Goal: Register for event/course

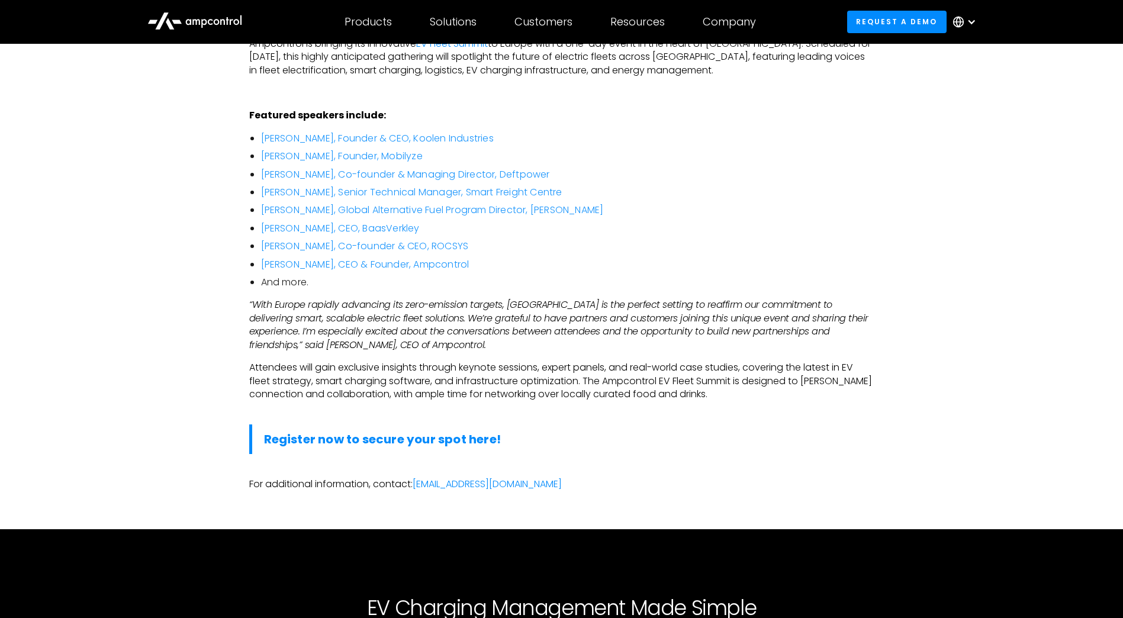
scroll to position [710, 0]
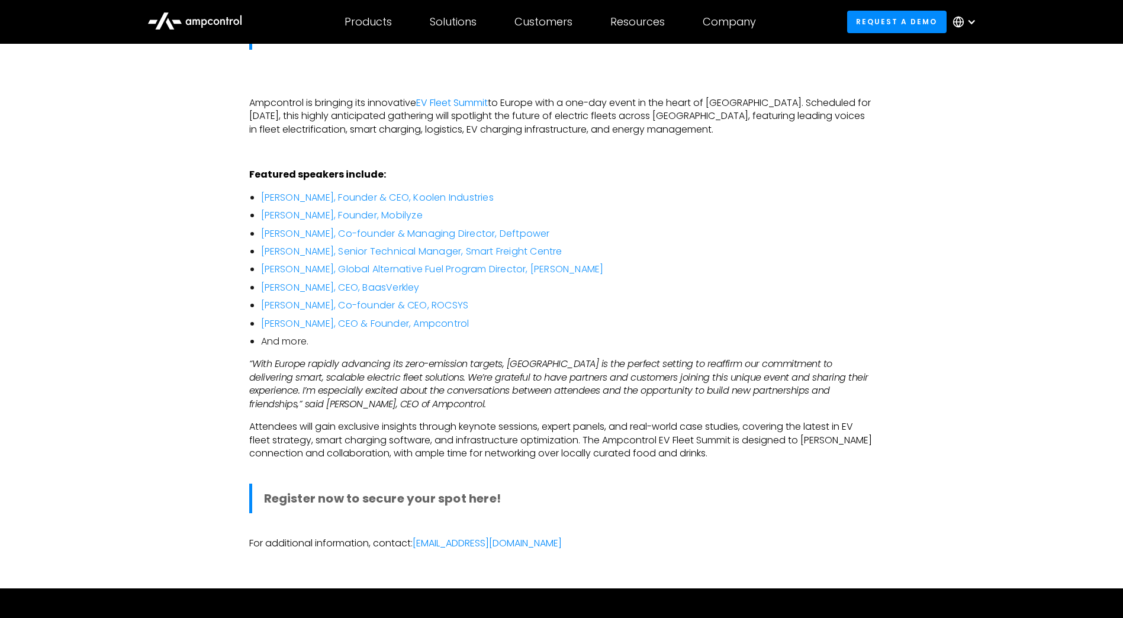
click at [427, 490] on strong "Register now to secure your spot here!" at bounding box center [382, 498] width 237 height 17
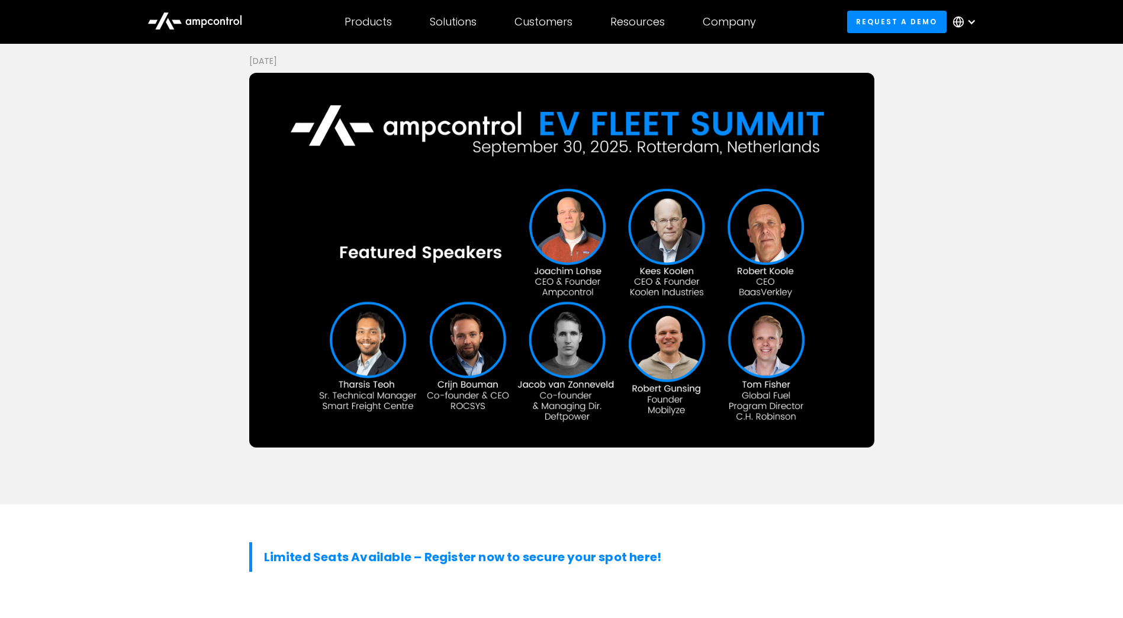
scroll to position [178, 0]
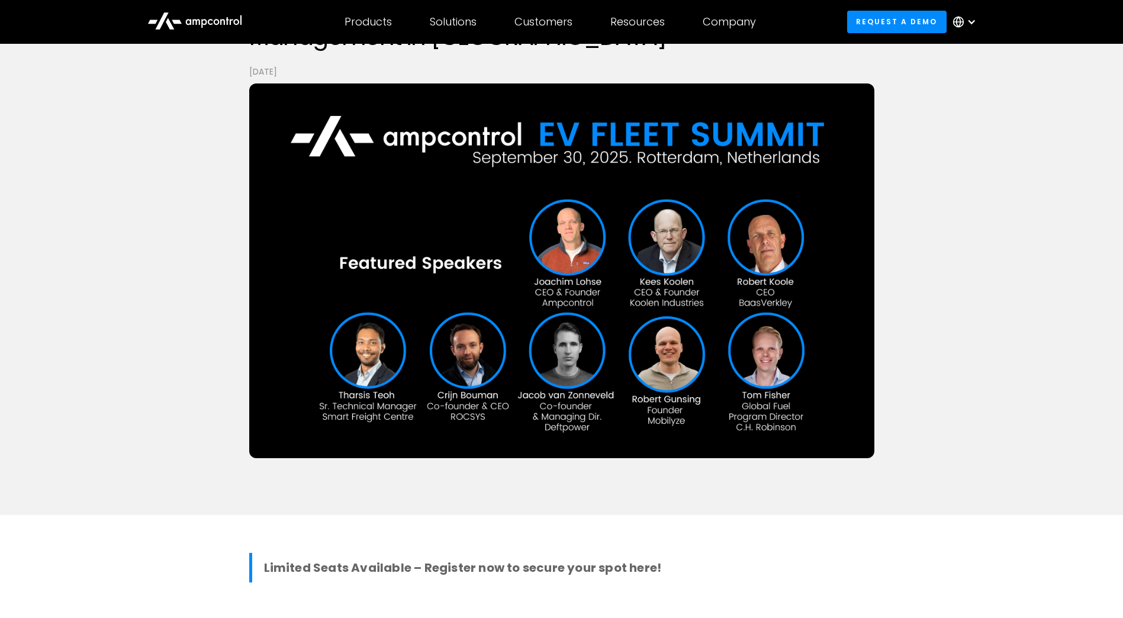
click at [438, 559] on strong "Limited Seats Available – Register now to secure your spot here!" at bounding box center [463, 567] width 398 height 17
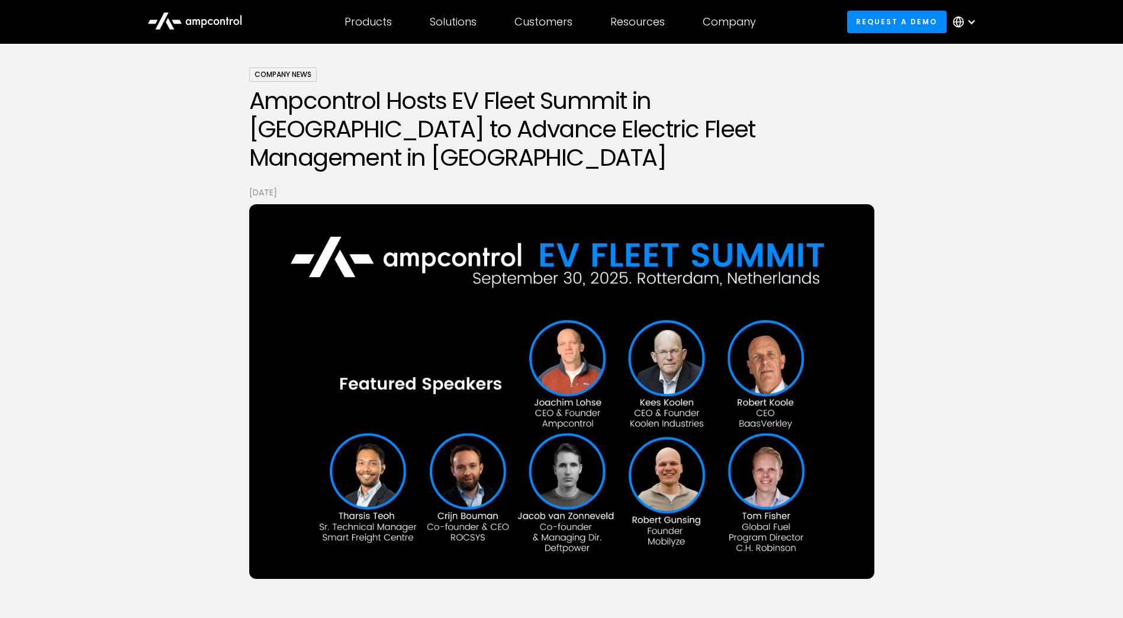
scroll to position [0, 0]
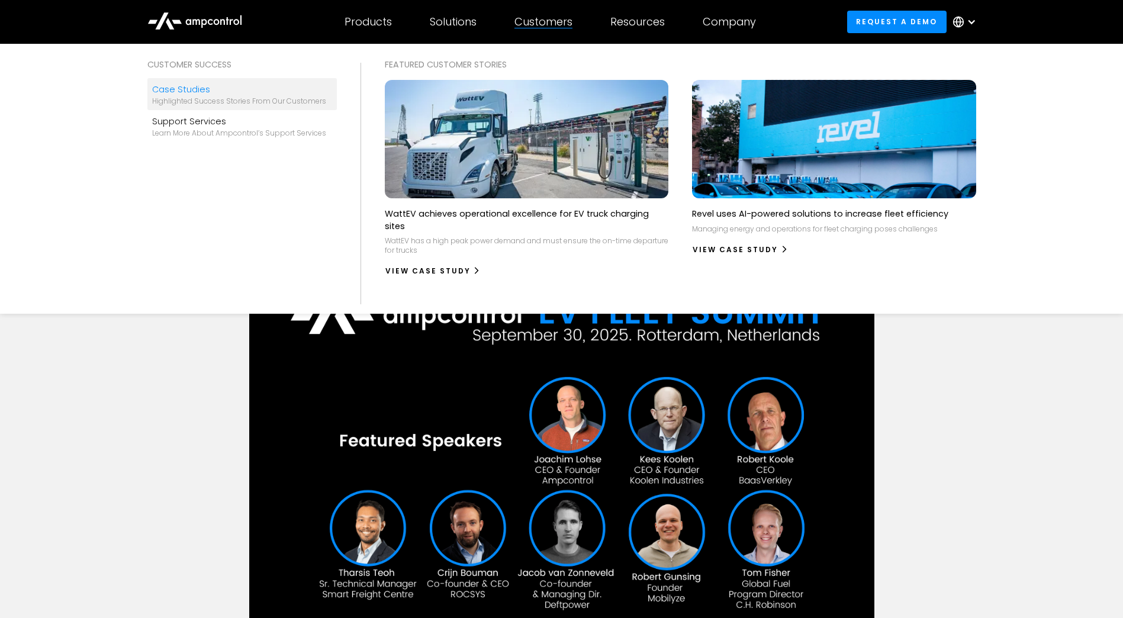
click at [244, 98] on div "Highlighted success stories From Our Customers" at bounding box center [239, 100] width 174 height 9
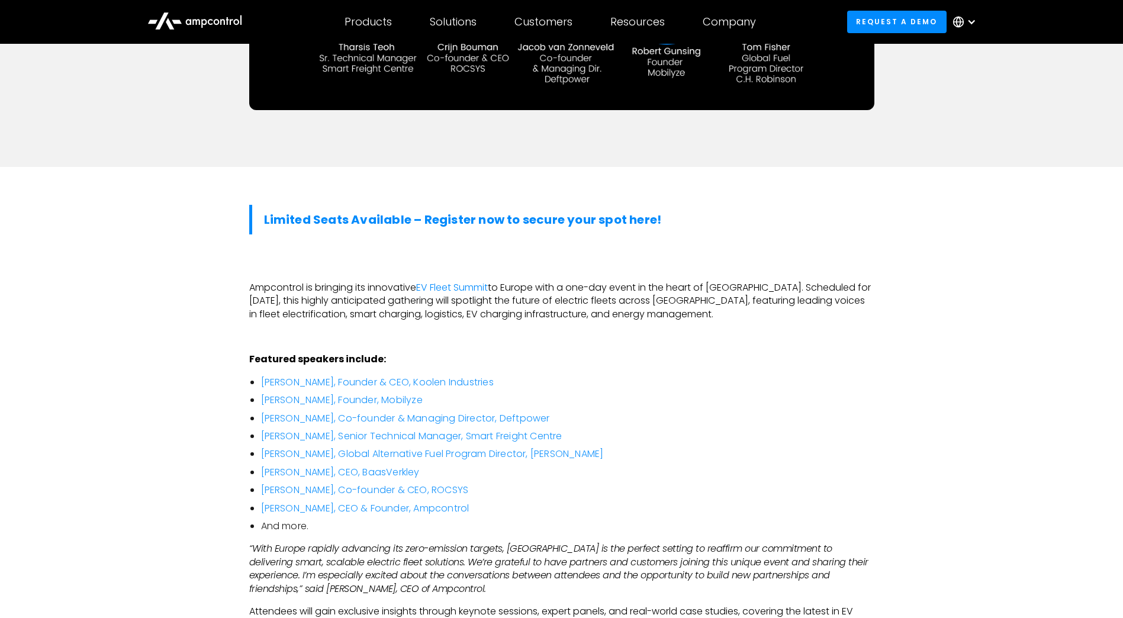
scroll to position [533, 0]
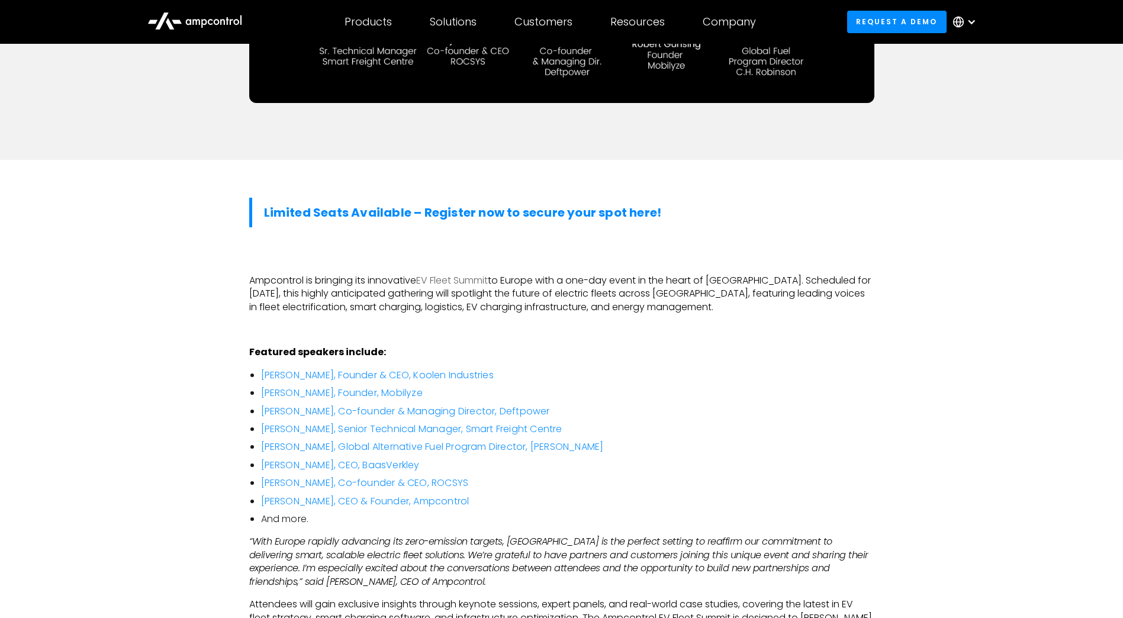
click at [453, 273] on link "EV Fleet Summit" at bounding box center [452, 280] width 72 height 14
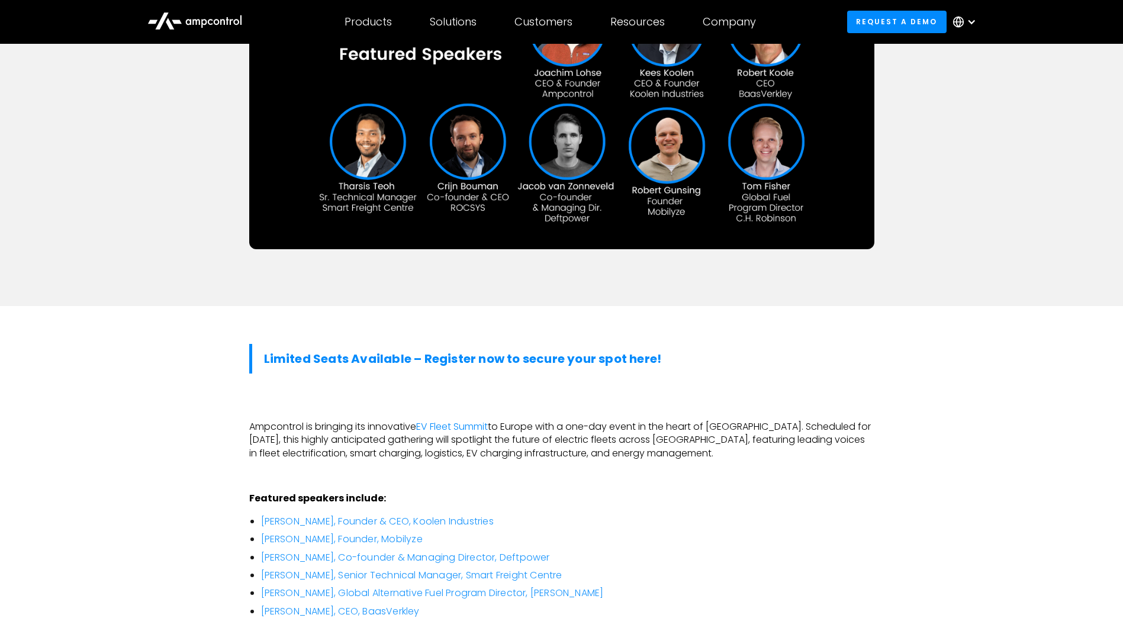
scroll to position [0, 0]
